Goal: Task Accomplishment & Management: Use online tool/utility

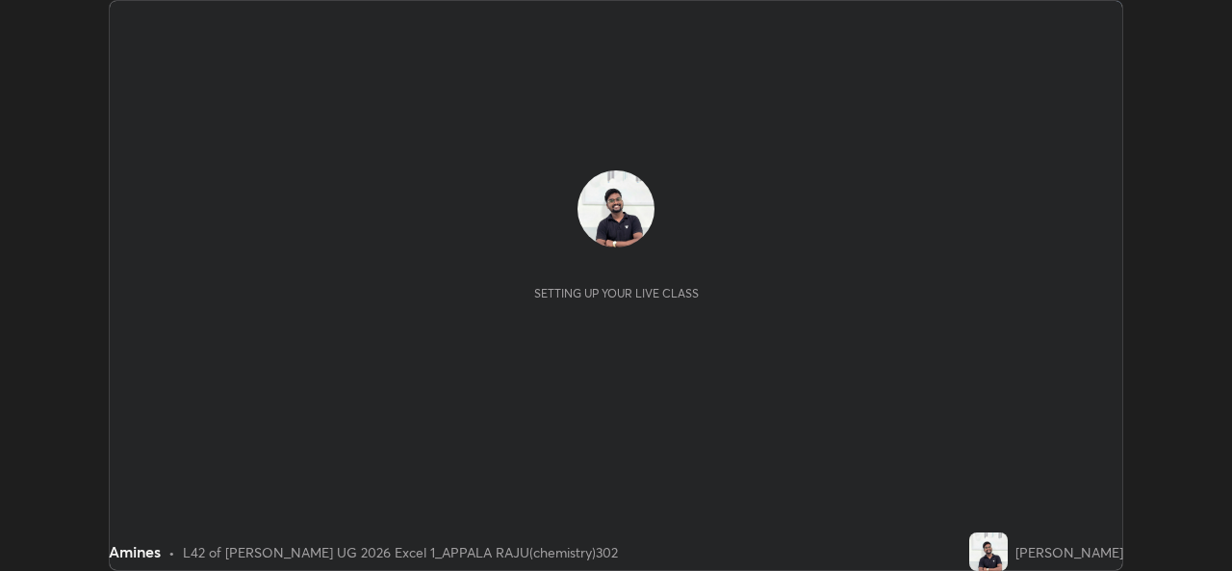
scroll to position [571, 1232]
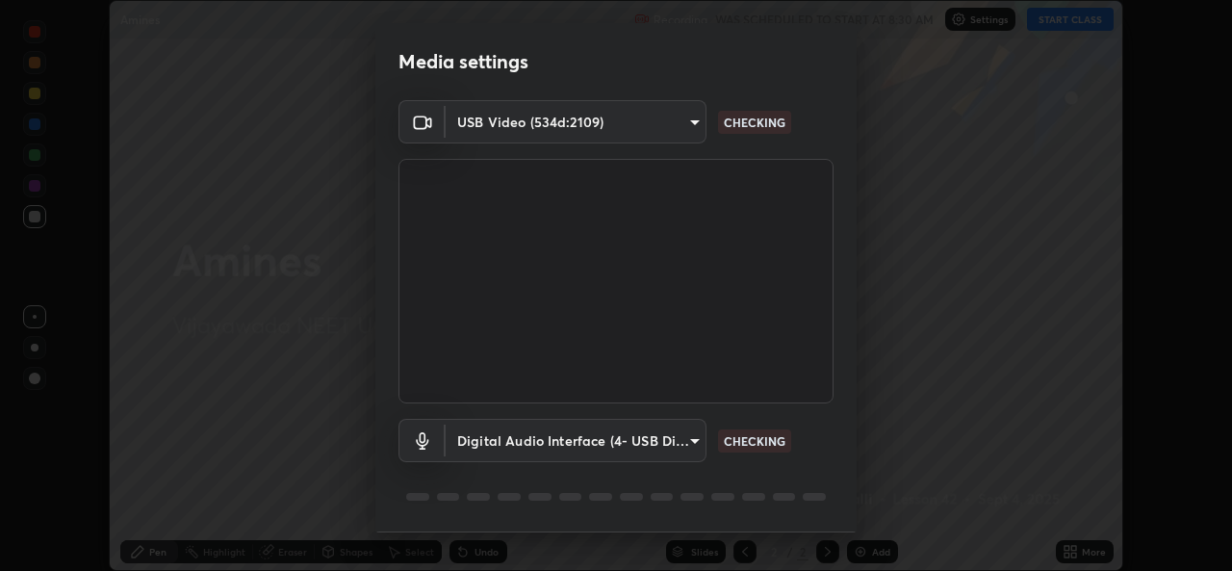
type input "0064ea84de2a44cc79998f9e6e3b0ad63f42f17a352596ba89907dc5edd5337d"
type input "58607b703642ea8febc930dd44be96d875f7454fb47eda916e47e6c7df2e1242"
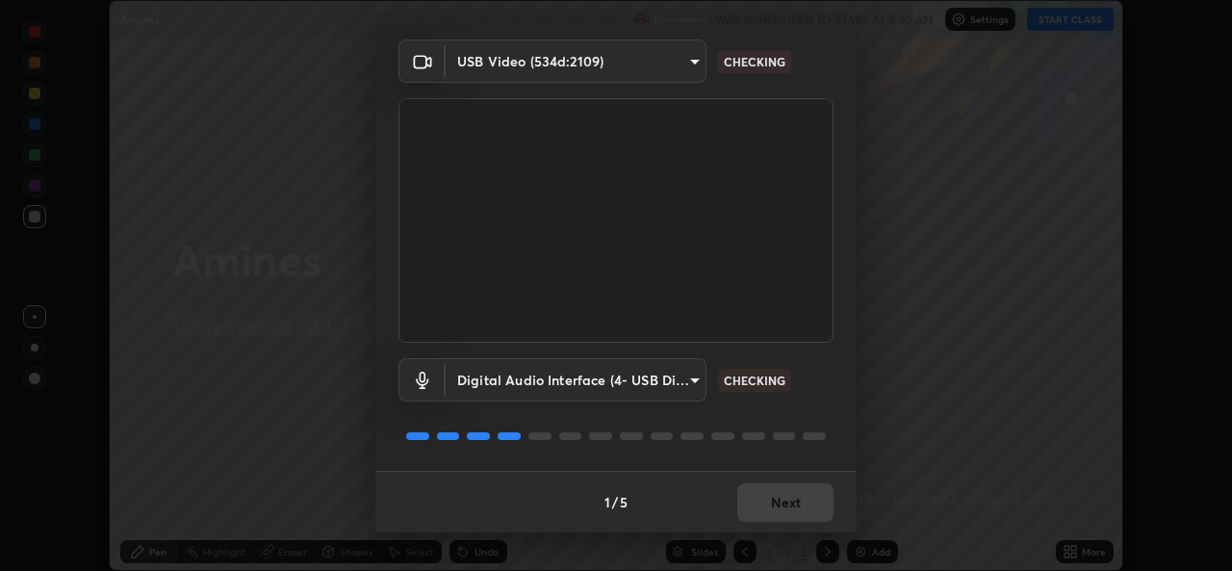
click at [772, 504] on div "1 / 5 Next" at bounding box center [615, 502] width 481 height 62
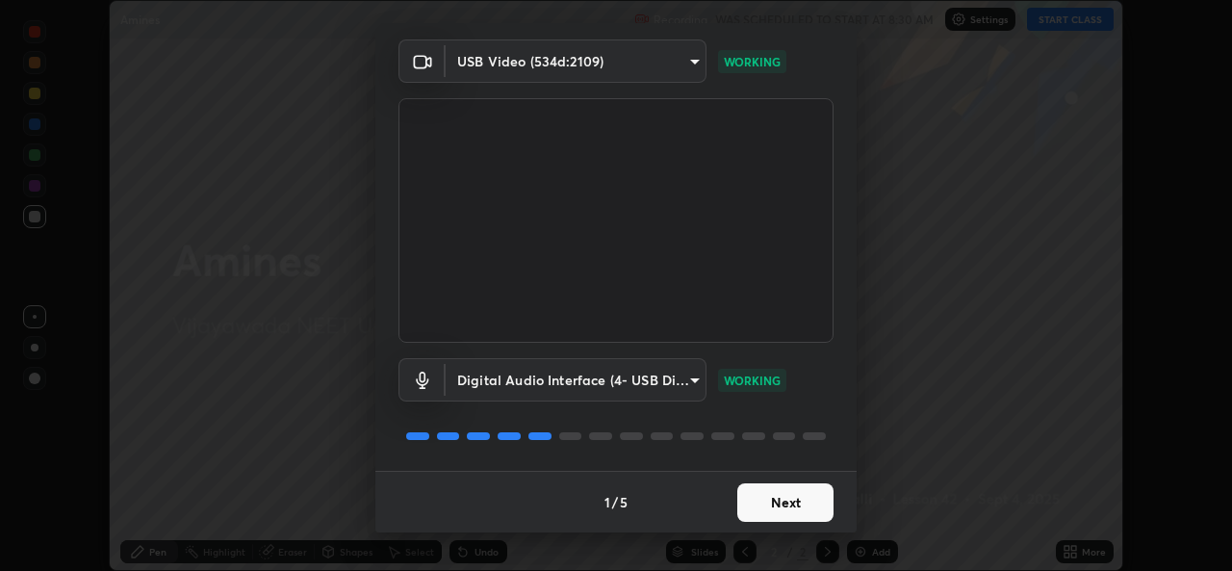
click at [780, 517] on button "Next" at bounding box center [785, 502] width 96 height 38
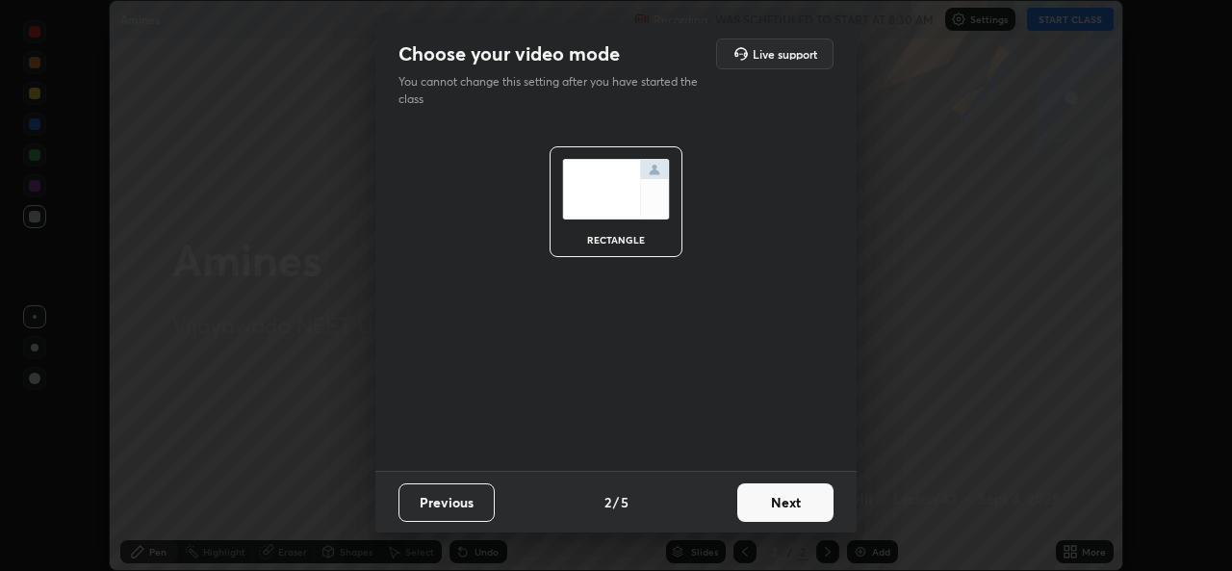
scroll to position [0, 0]
click at [779, 509] on button "Next" at bounding box center [785, 502] width 96 height 38
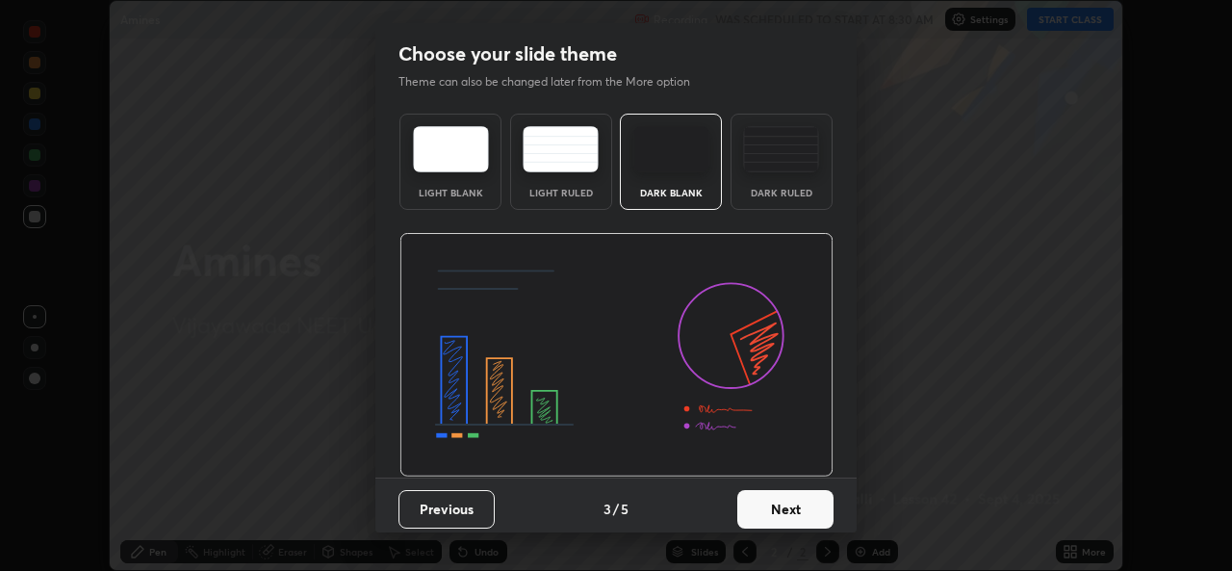
click at [763, 170] on img at bounding box center [781, 149] width 76 height 46
click at [768, 523] on button "Next" at bounding box center [785, 509] width 96 height 38
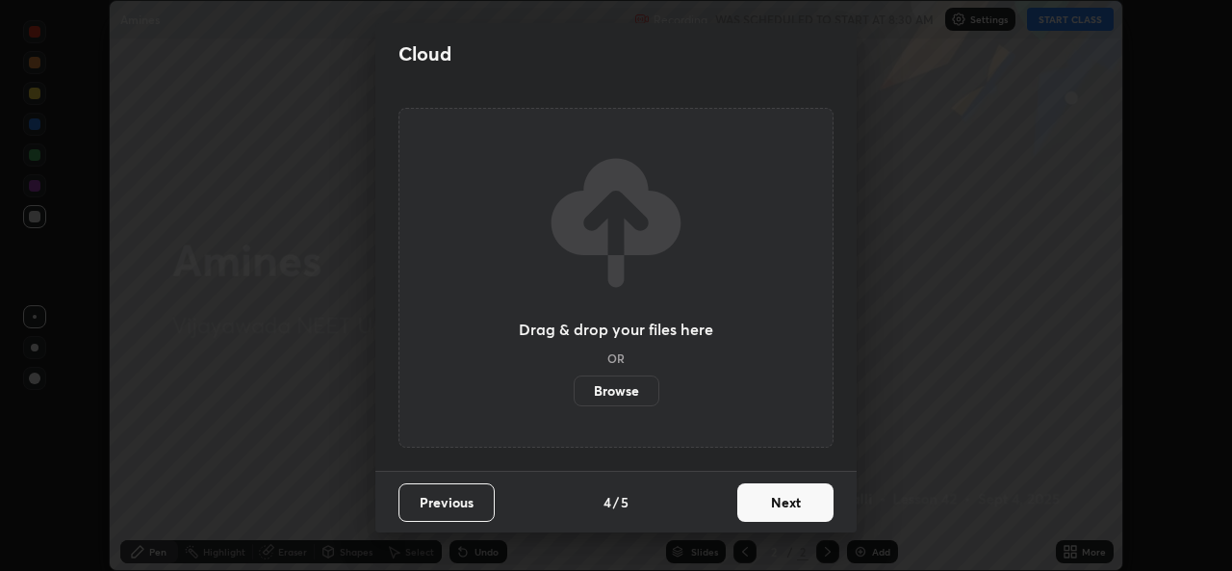
click at [775, 505] on button "Next" at bounding box center [785, 502] width 96 height 38
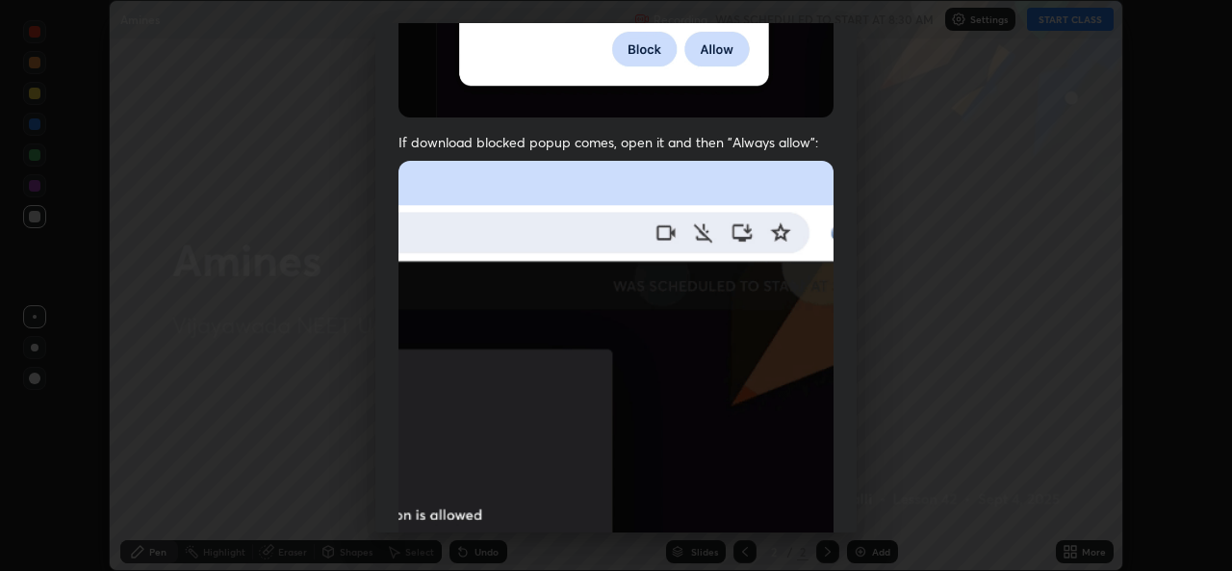
scroll to position [453, 0]
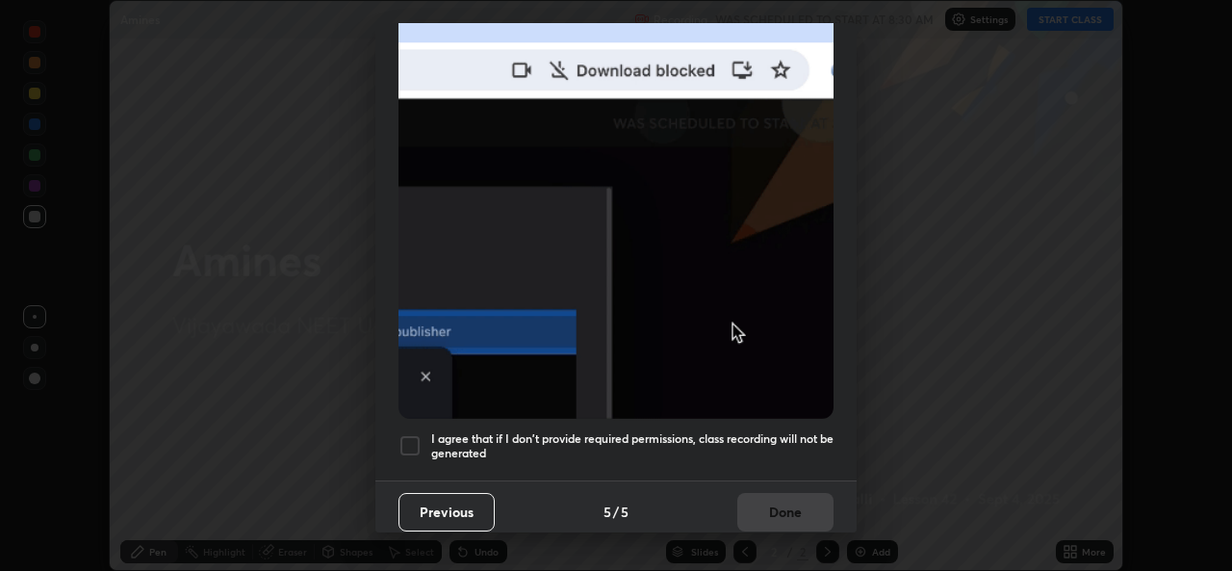
click at [422, 434] on div "I agree that if I don't provide required permissions, class recording will not …" at bounding box center [615, 445] width 435 height 23
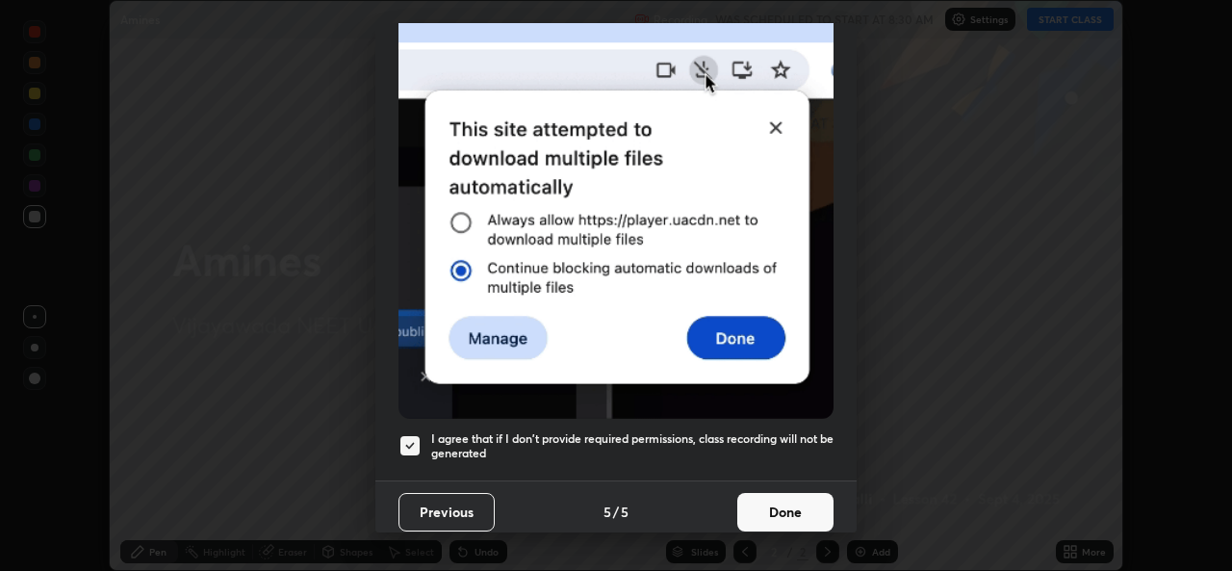
click at [788, 493] on button "Done" at bounding box center [785, 512] width 96 height 38
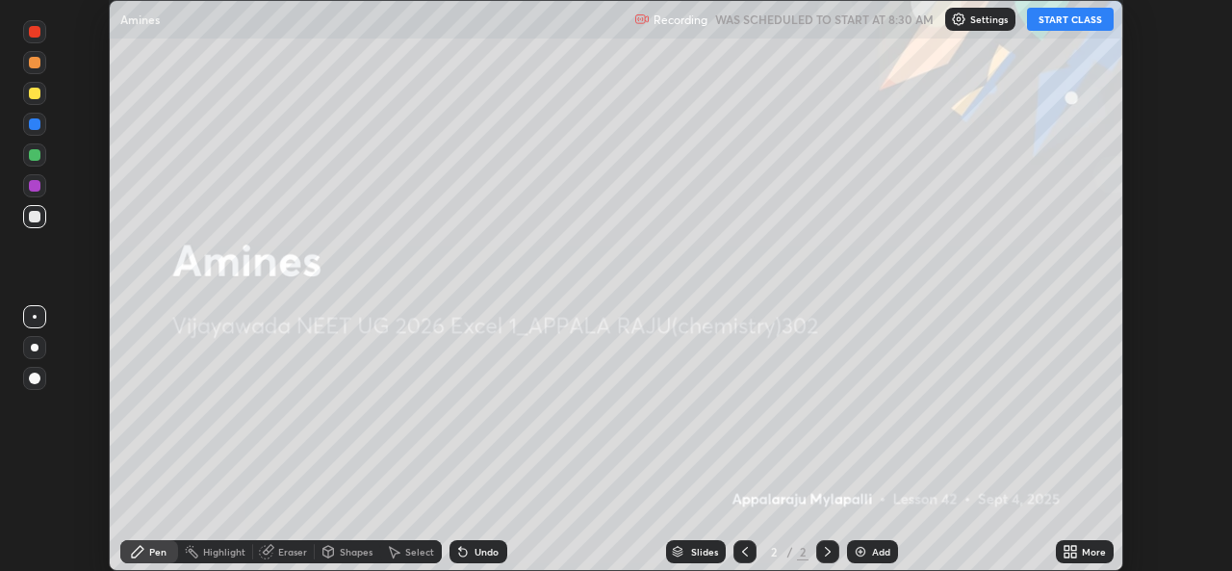
click at [1062, 20] on button "START CLASS" at bounding box center [1070, 19] width 87 height 23
click at [1080, 551] on div "More" at bounding box center [1085, 551] width 58 height 23
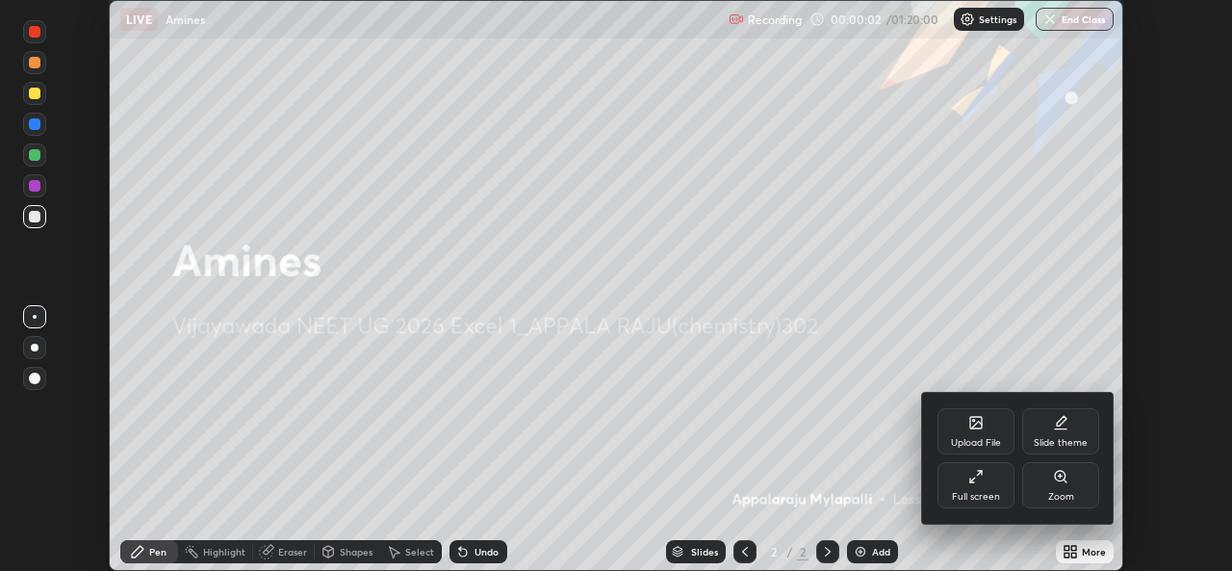
click at [1008, 299] on div at bounding box center [616, 285] width 1232 height 571
